Goal: Obtain resource: Obtain resource

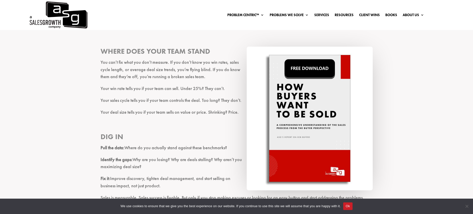
scroll to position [1238, 0]
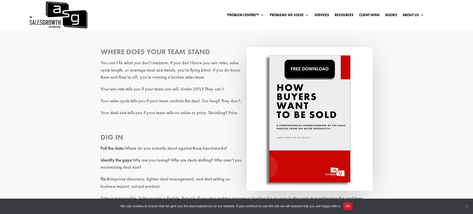
click at [295, 142] on img at bounding box center [309, 119] width 126 height 144
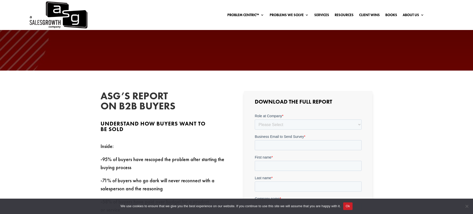
scroll to position [104, 0]
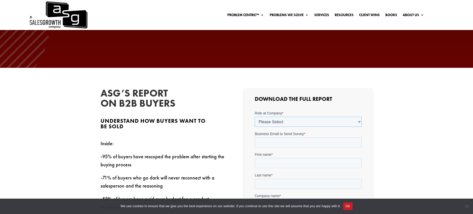
click at [277, 123] on select "Please Select C-Level (CRO, CSO, etc) Senior Leadership (VP of Sales, VP of Ena…" at bounding box center [308, 121] width 107 height 10
select select "Director/Manager (Sales Director, Regional Sales Manager, etc)"
click at [255, 116] on select "Please Select C-Level (CRO, CSO, etc) Senior Leadership (VP of Sales, VP of Ena…" at bounding box center [308, 121] width 107 height 10
click at [294, 143] on select "Please Select Just Me 1-9 10-19 20-49 50-99 100+" at bounding box center [308, 142] width 107 height 10
select select "10-19"
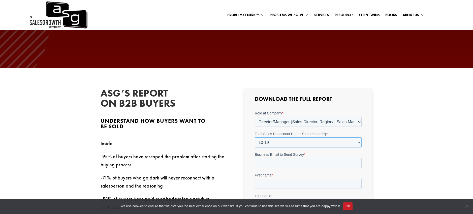
click at [255, 137] on select "Please Select Just Me 1-9 10-19 20-49 50-99 100+" at bounding box center [308, 142] width 107 height 10
click at [289, 163] on input "Business Email to Send Survey *" at bounding box center [308, 163] width 107 height 10
type input "christine.allanson@pandadoc.com"
click at [283, 186] on input "First name *" at bounding box center [308, 183] width 107 height 10
type input "christine"
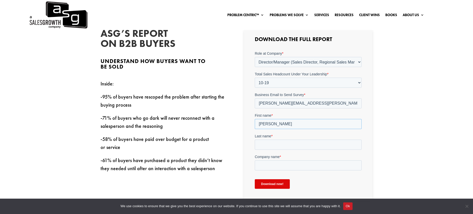
scroll to position [172, 0]
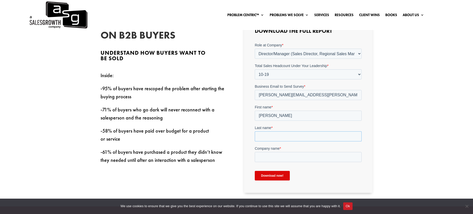
click at [268, 135] on input "Last name *" at bounding box center [308, 136] width 107 height 10
type input "allanson"
click at [276, 158] on input "Company name *" at bounding box center [308, 157] width 107 height 10
type input "pandadoc"
click at [284, 179] on input "Download now!" at bounding box center [272, 175] width 35 height 10
